Goal: Submit feedback/report problem: Submit feedback/report problem

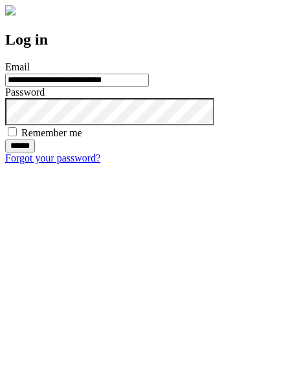
click at [35, 153] on input "******" at bounding box center [20, 146] width 30 height 13
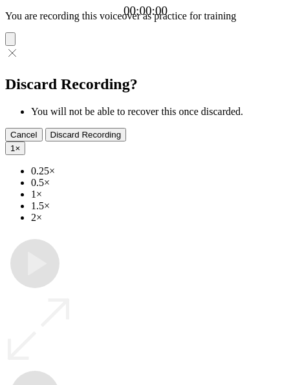
type input "**********"
